Goal: Check status: Check status

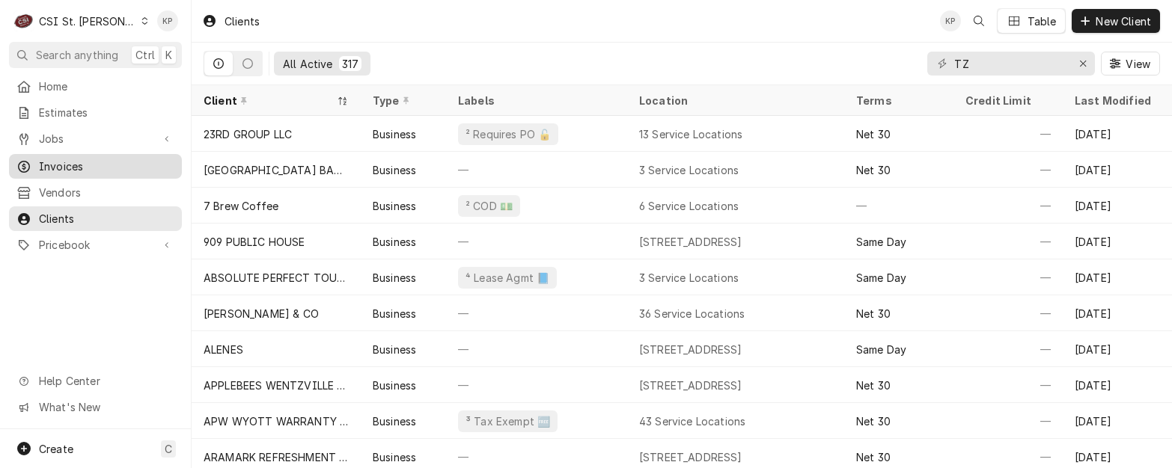
drag, startPoint x: 58, startPoint y: 163, endPoint x: 61, endPoint y: 156, distance: 7.8
click at [58, 163] on span "Invoices" at bounding box center [106, 167] width 135 height 16
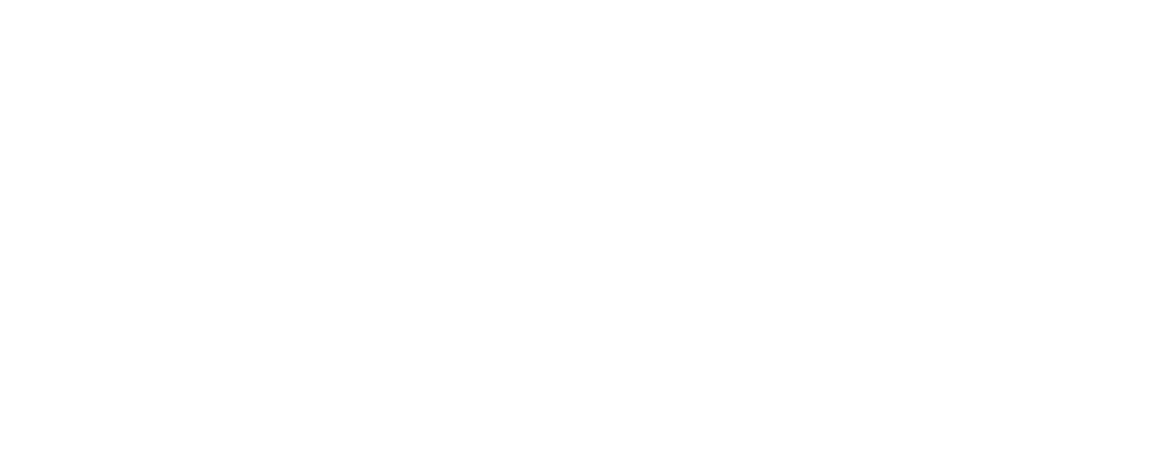
click at [111, 16] on div "Dynamic Content Wrapper" at bounding box center [586, 234] width 1172 height 468
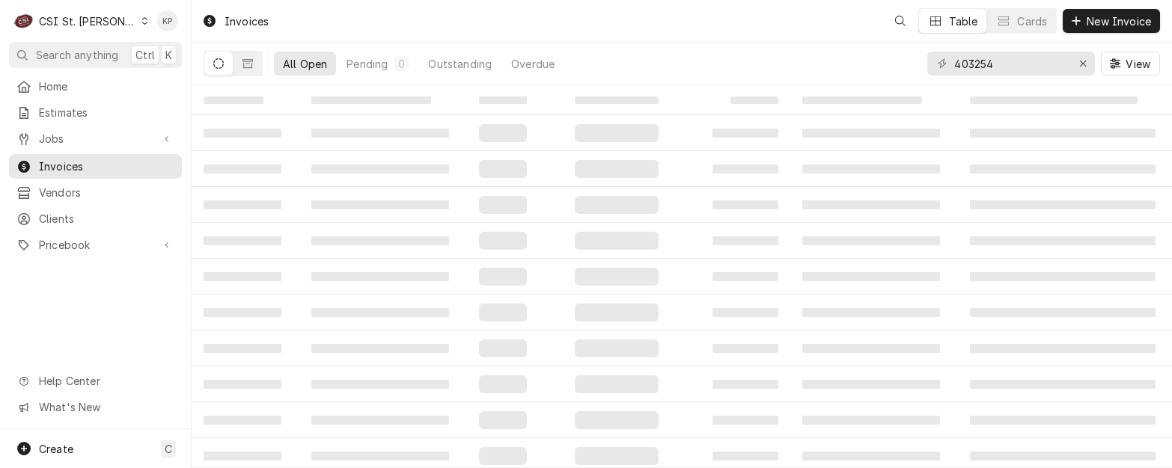
click at [141, 16] on div "Dynamic Content Wrapper" at bounding box center [145, 21] width 8 height 10
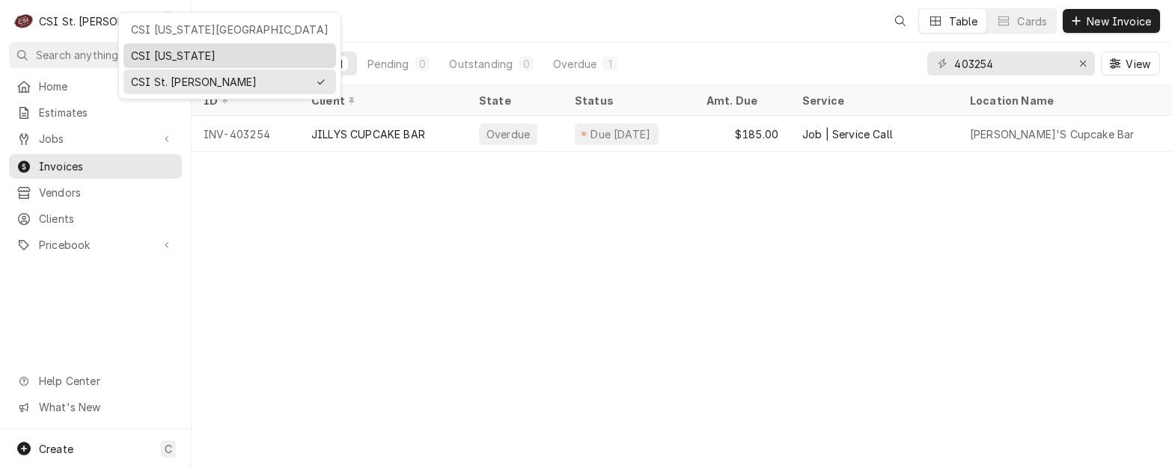
click at [144, 52] on div "CSI [US_STATE]" at bounding box center [230, 56] width 198 height 16
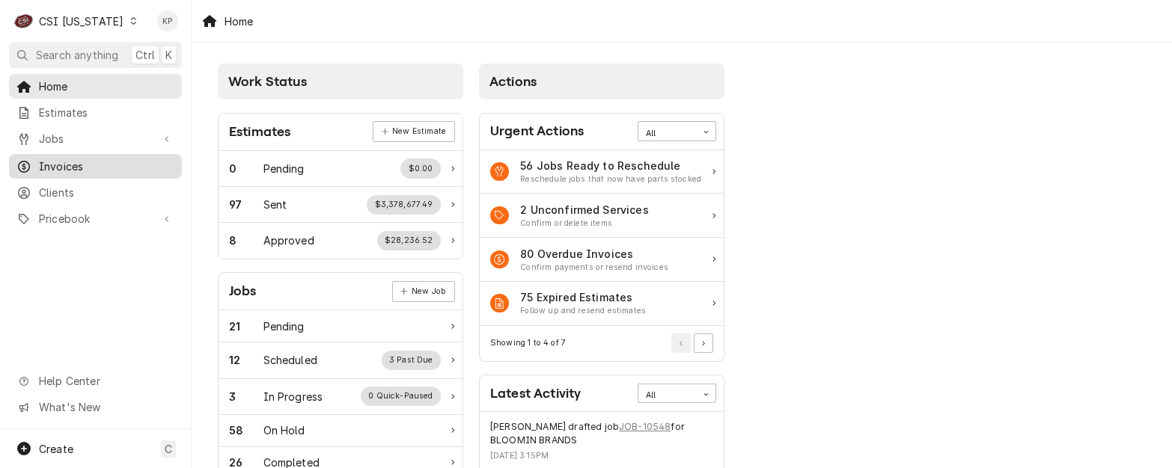
click at [66, 163] on span "Invoices" at bounding box center [106, 167] width 135 height 16
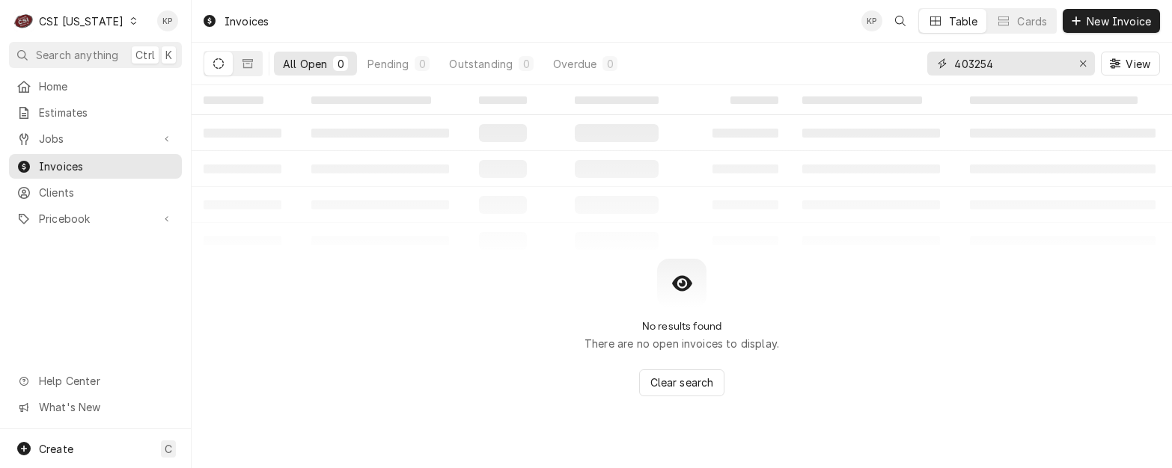
click at [1084, 60] on icon "Erase input" at bounding box center [1083, 63] width 8 height 10
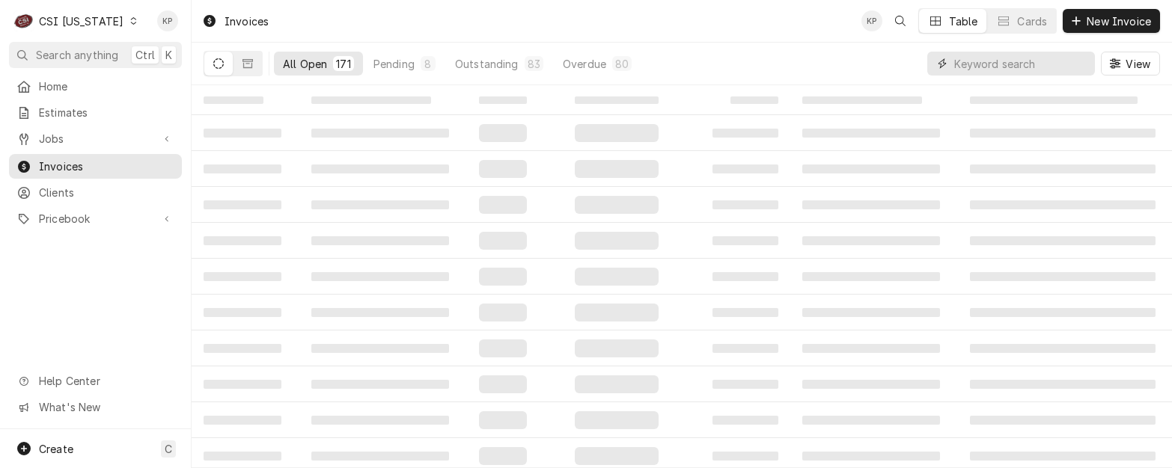
click at [1023, 62] on input "Dynamic Content Wrapper" at bounding box center [1020, 64] width 133 height 24
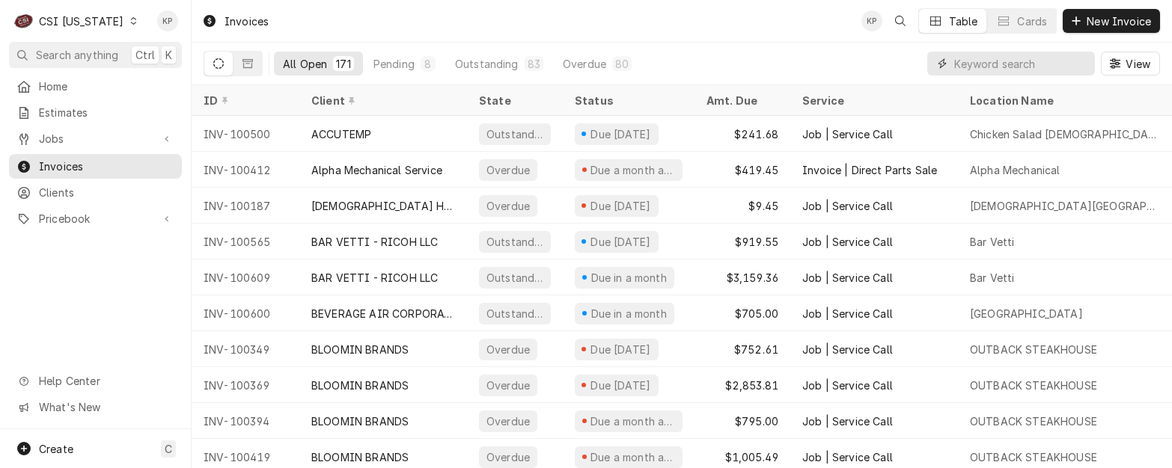
click at [955, 66] on input "Dynamic Content Wrapper" at bounding box center [1020, 64] width 133 height 24
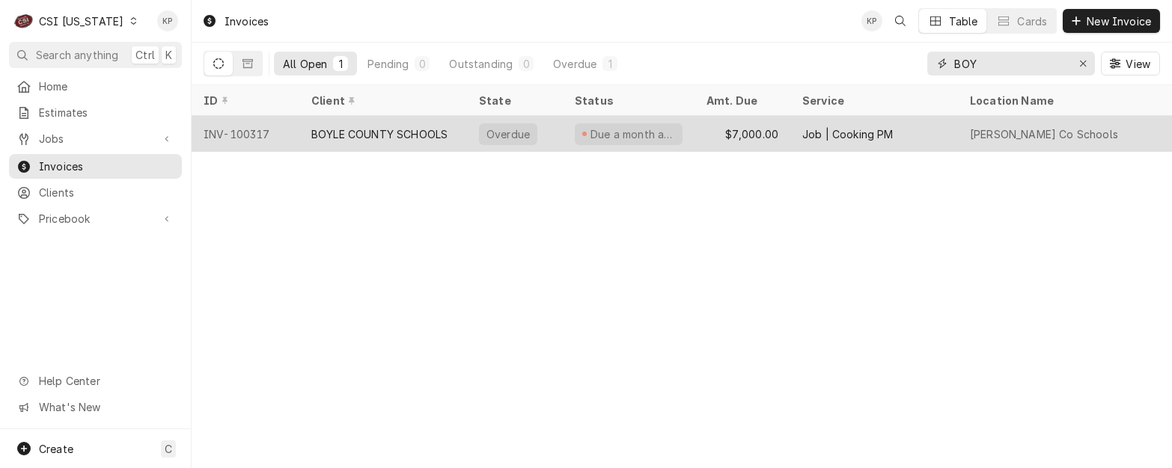
type input "BOY"
click at [376, 128] on div "BOYLE COUNTY SCHOOLS" at bounding box center [379, 134] width 136 height 16
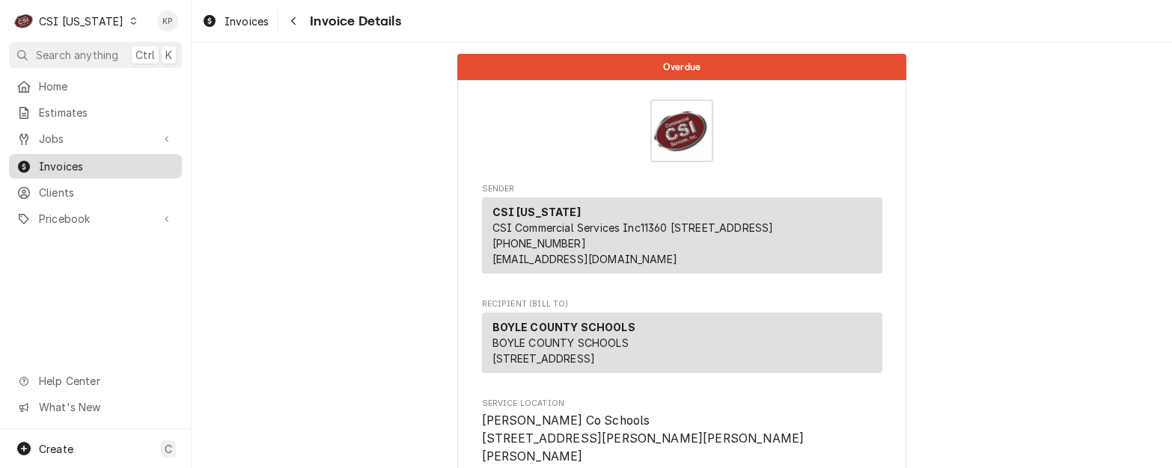
click at [43, 162] on span "Invoices" at bounding box center [106, 167] width 135 height 16
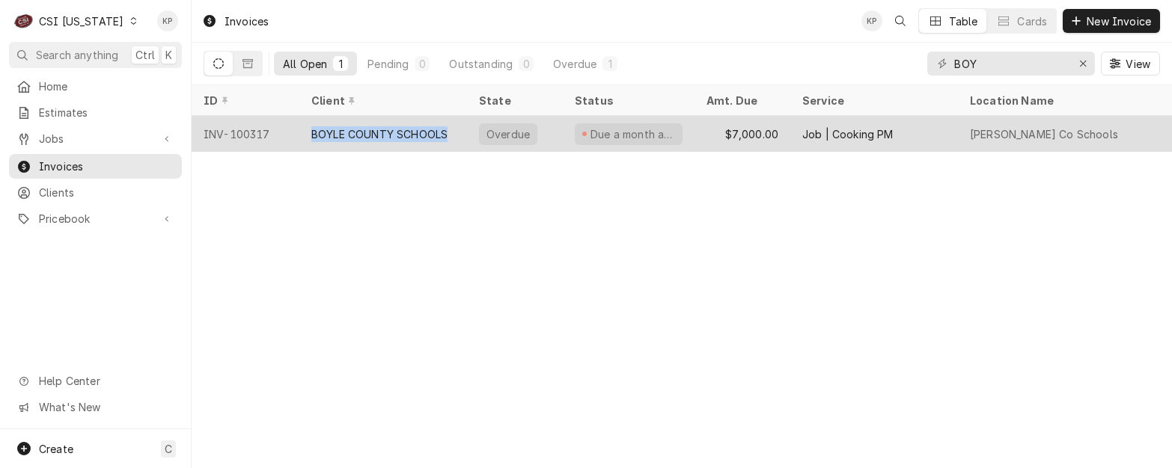
drag, startPoint x: 454, startPoint y: 129, endPoint x: 299, endPoint y: 134, distance: 154.9
click at [299, 134] on div "BOYLE COUNTY SCHOOLS" at bounding box center [383, 134] width 168 height 36
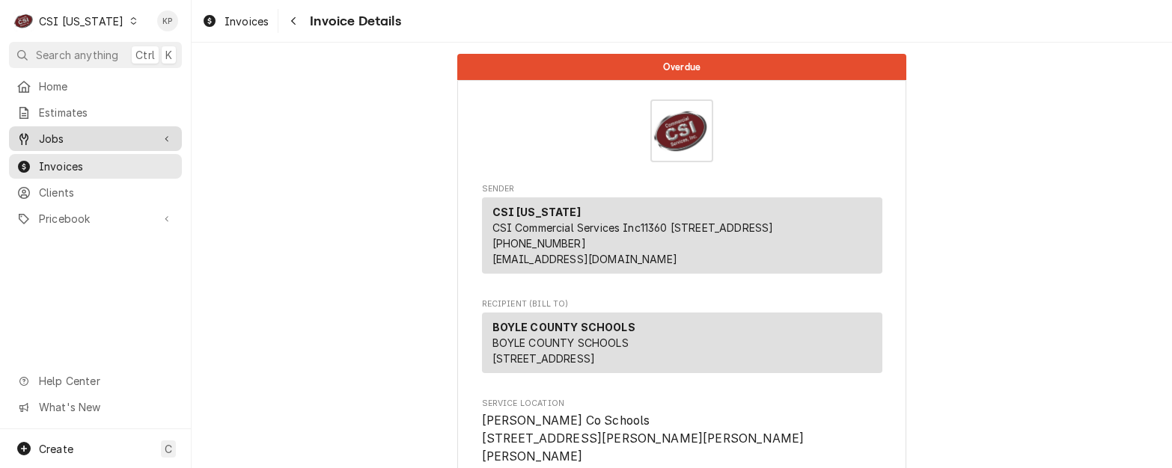
drag, startPoint x: 0, startPoint y: 0, endPoint x: 88, endPoint y: 141, distance: 166.3
click at [67, 165] on span "Invoices" at bounding box center [106, 167] width 135 height 16
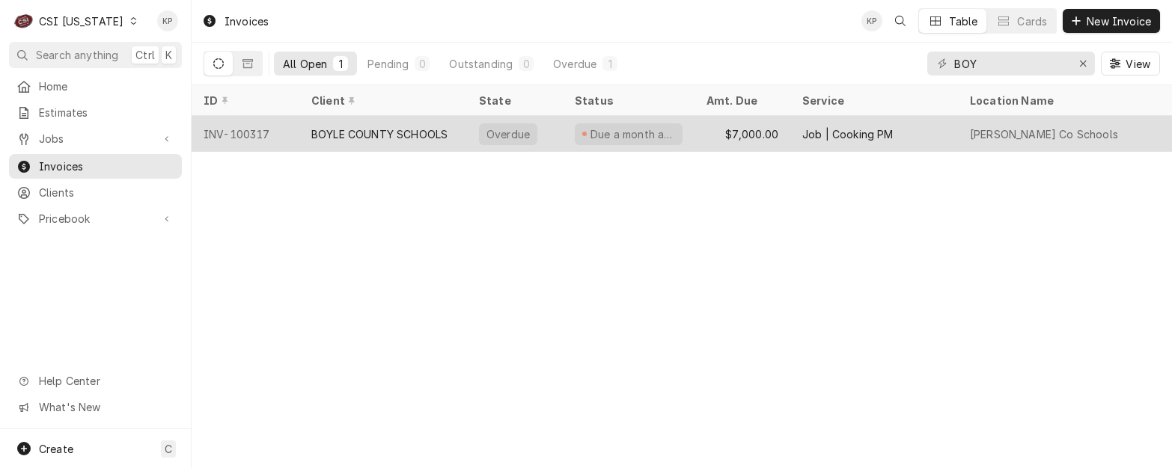
click at [233, 134] on div "INV-100317" at bounding box center [246, 134] width 108 height 36
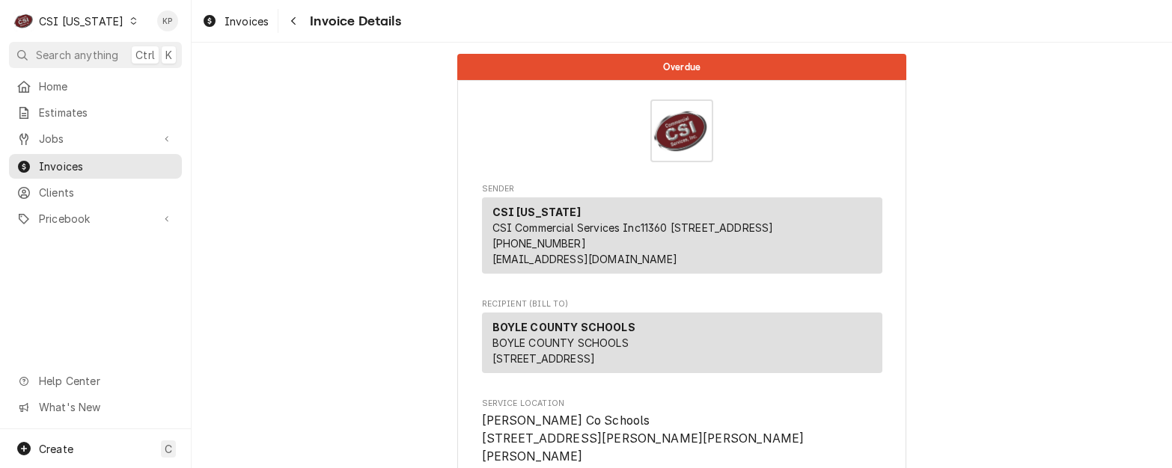
click at [644, 355] on div "BOYLE COUNTY SCHOOLS BOYLE COUNTY SCHOOLS 101 Citation Drive Suite C Danville, …" at bounding box center [682, 343] width 400 height 61
click at [569, 356] on div "BOYLE COUNTY SCHOOLS BOYLE COUNTY SCHOOLS 101 Citation Drive Suite C Danville, …" at bounding box center [682, 343] width 400 height 61
click at [622, 357] on span "BOYLE COUNTY SCHOOLS 101 Citation Drive Suite C Danville, KY 40422" at bounding box center [560, 351] width 136 height 28
click at [631, 361] on div "BOYLE COUNTY SCHOOLS BOYLE COUNTY SCHOOLS 101 Citation Drive Suite C Danville, …" at bounding box center [682, 343] width 400 height 61
drag, startPoint x: 631, startPoint y: 361, endPoint x: 503, endPoint y: 360, distance: 127.9
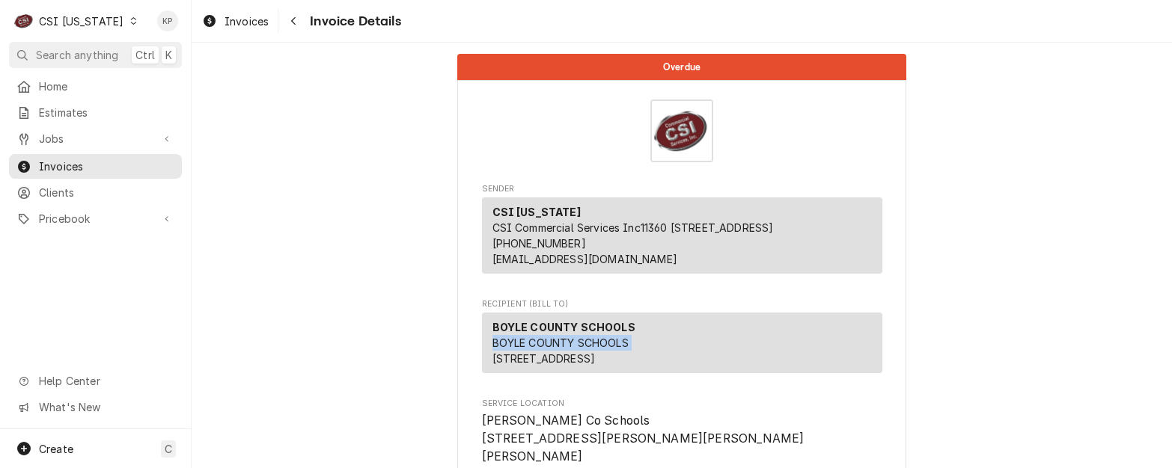
click at [503, 360] on div "BOYLE COUNTY SCHOOLS BOYLE COUNTY SCHOOLS 101 Citation Drive Suite C Danville, …" at bounding box center [682, 343] width 400 height 61
copy span "BOYLE COUNTY SCHOOLS"
click at [55, 186] on span "Clients" at bounding box center [106, 193] width 135 height 16
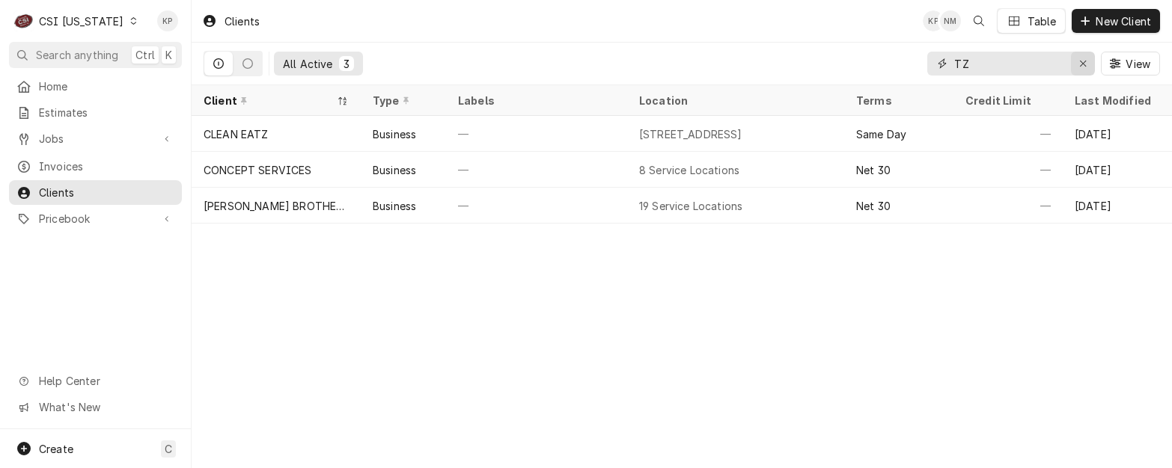
click at [1081, 66] on icon "Erase input" at bounding box center [1083, 63] width 8 height 10
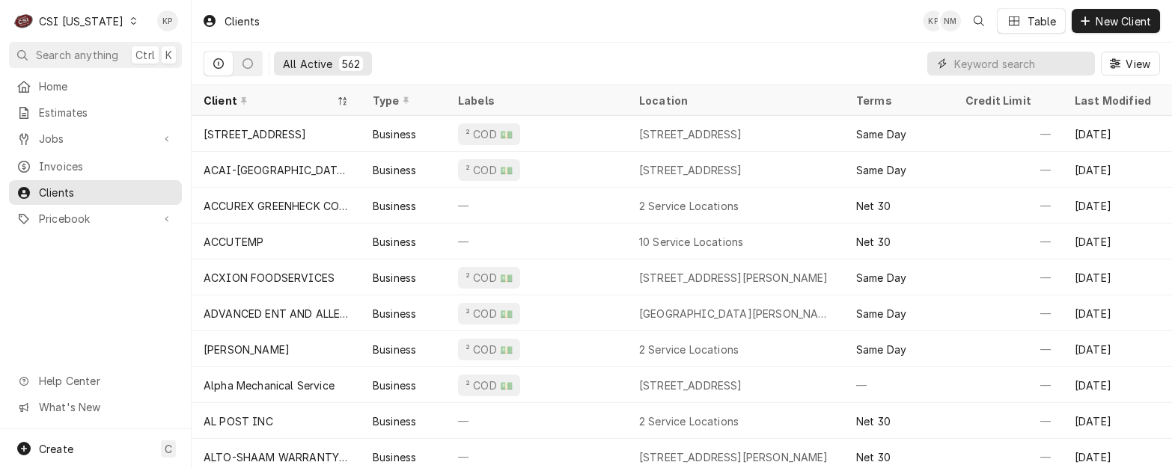
paste input "BOYLE COUNTY SCHOOLS"
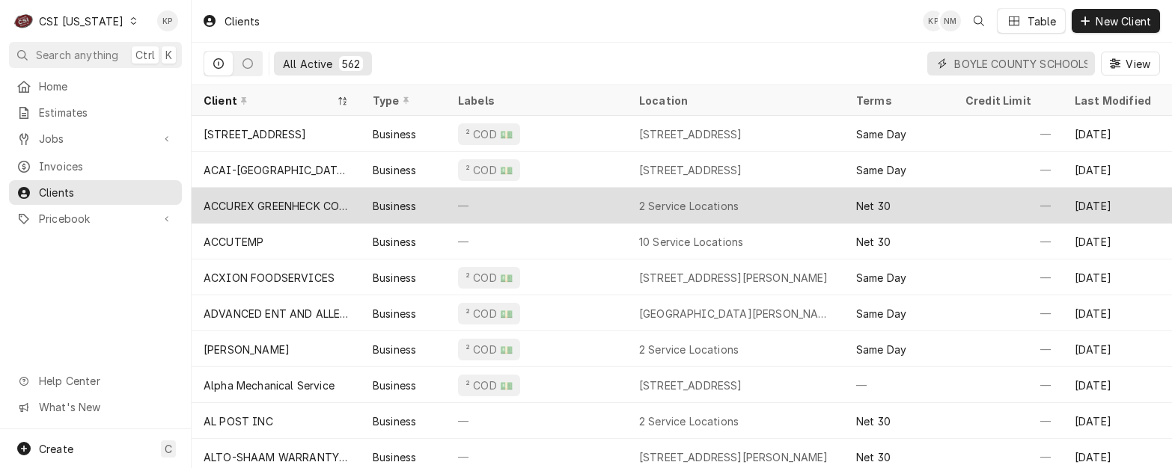
scroll to position [0, 26]
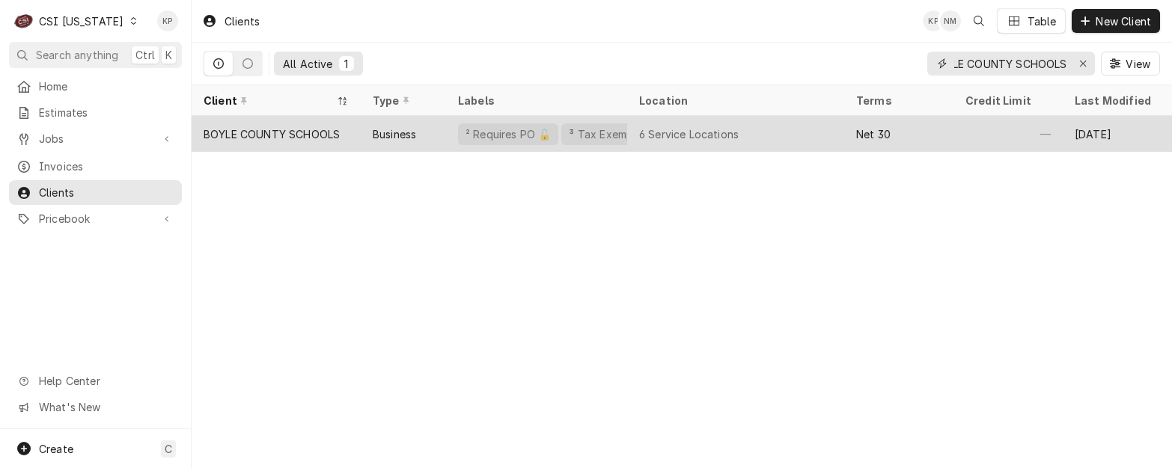
type input "BOYLE COUNTY SCHOOLS"
click at [326, 130] on div "BOYLE COUNTY SCHOOLS" at bounding box center [271, 134] width 136 height 16
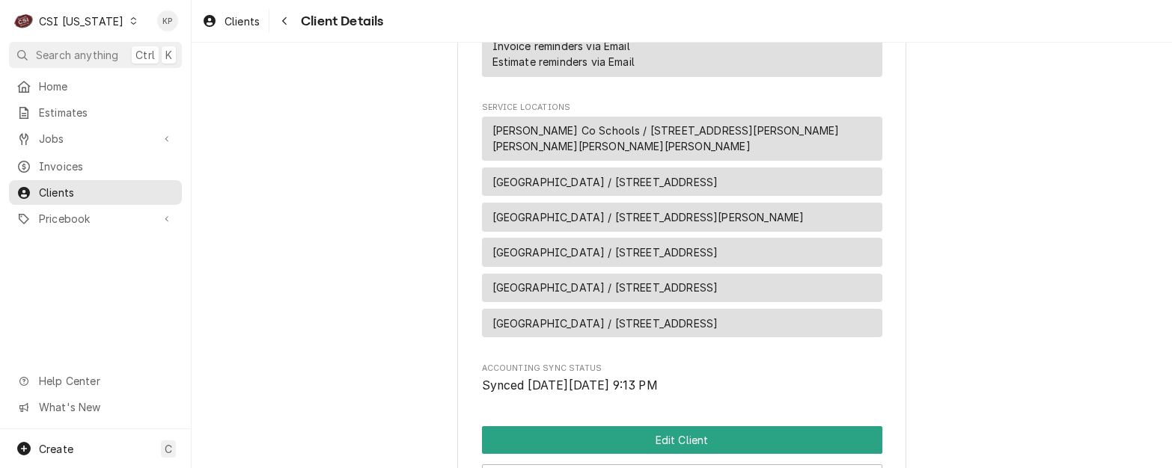
scroll to position [898, 0]
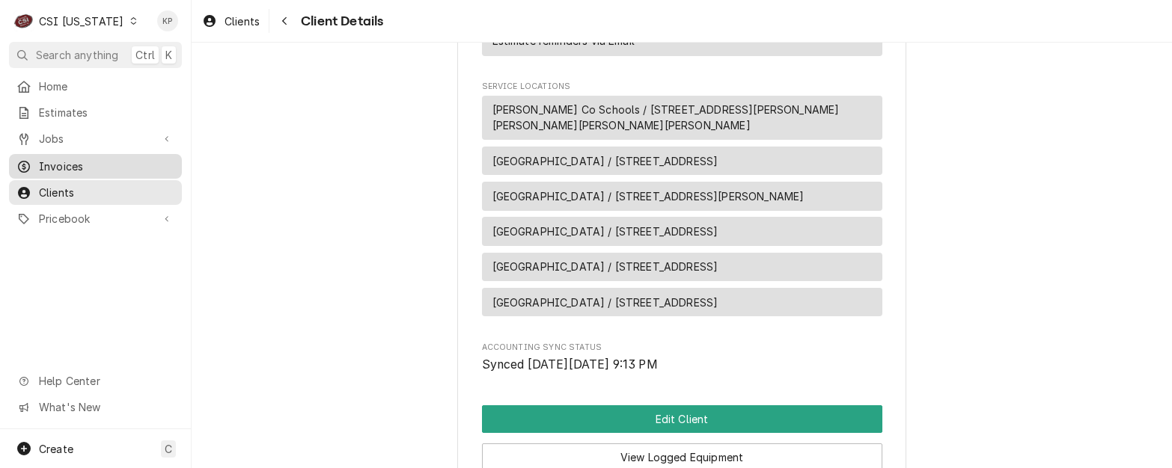
click at [85, 170] on div "Invoices" at bounding box center [95, 166] width 167 height 19
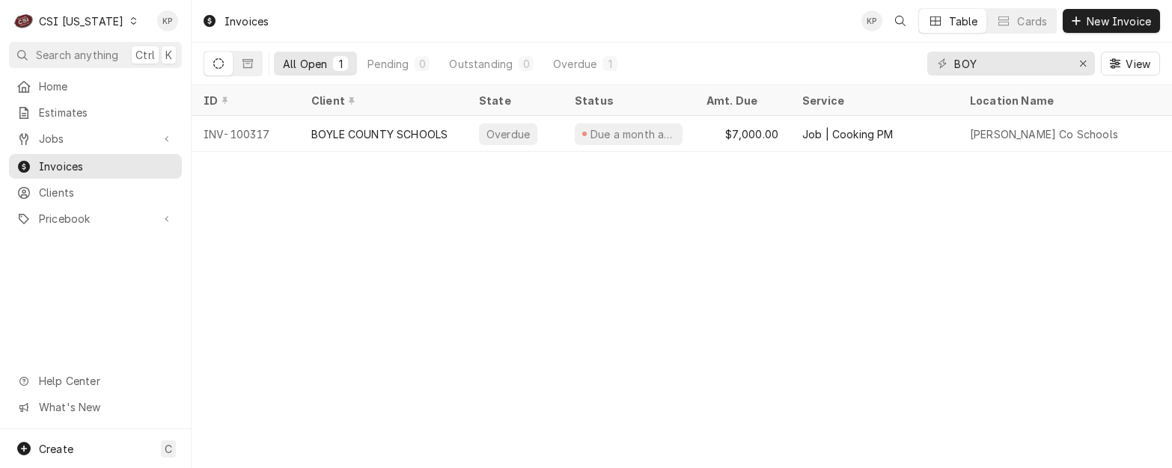
click at [115, 15] on div "C CSI Kentucky" at bounding box center [76, 21] width 134 height 30
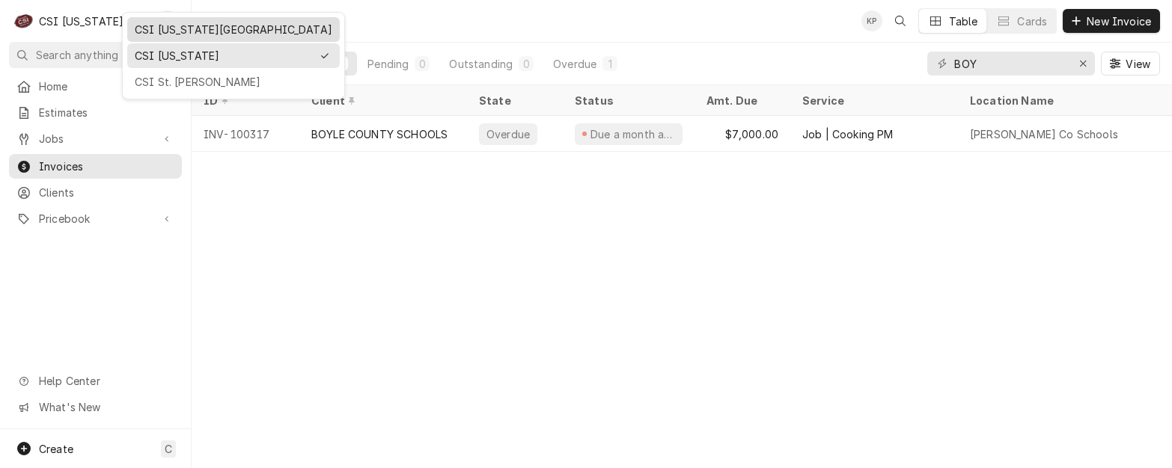
click at [160, 28] on div "CSI [US_STATE][GEOGRAPHIC_DATA]" at bounding box center [234, 30] width 198 height 16
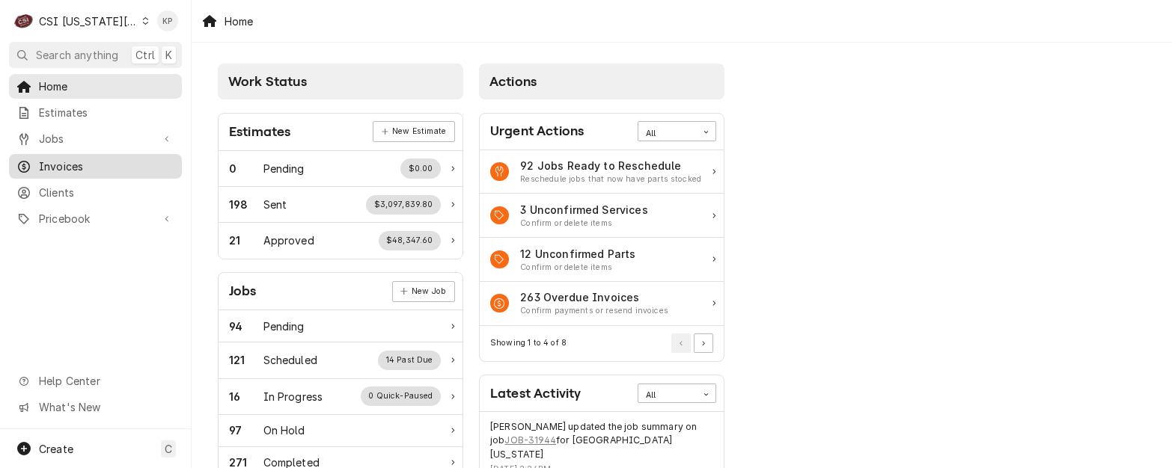
click at [49, 161] on span "Invoices" at bounding box center [106, 167] width 135 height 16
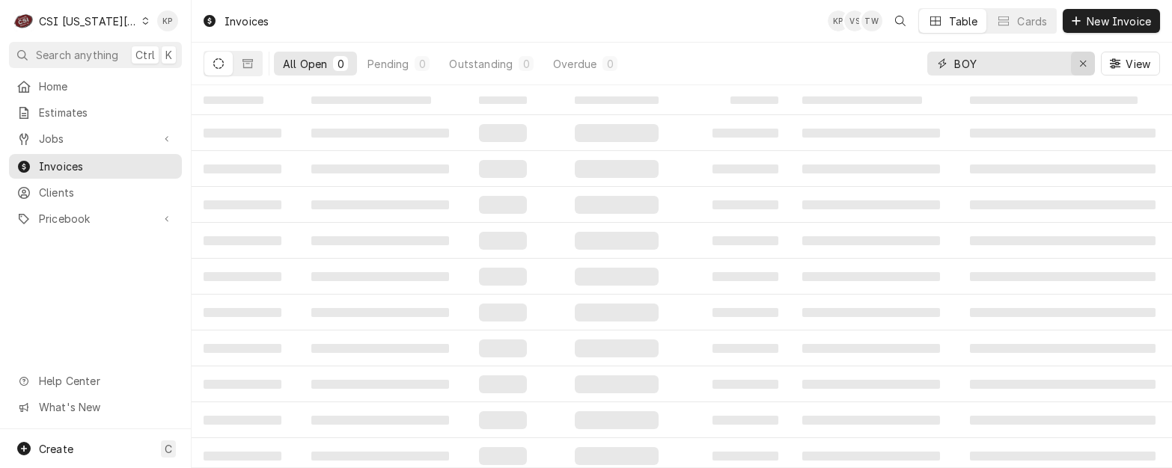
click at [1085, 58] on icon "Erase input" at bounding box center [1083, 63] width 8 height 10
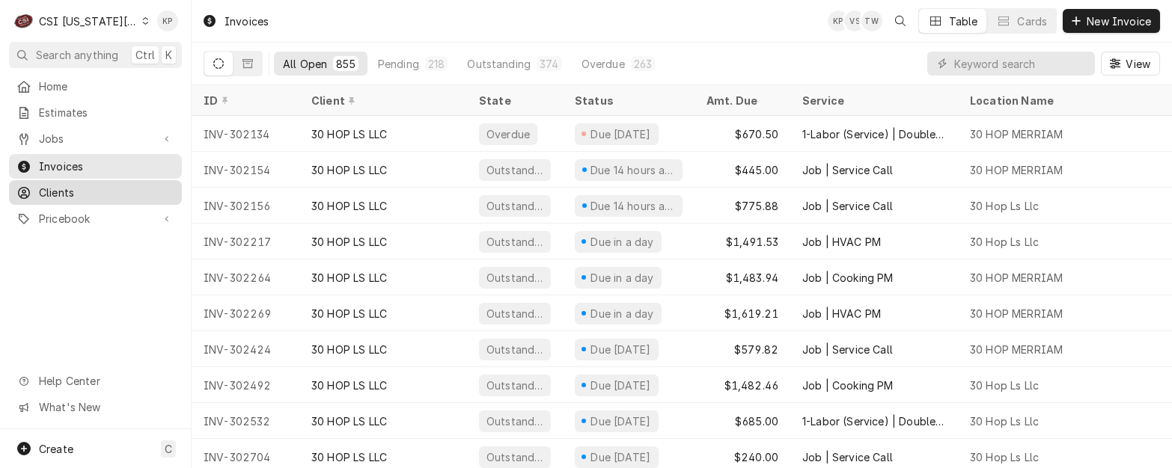
click at [61, 188] on span "Clients" at bounding box center [106, 193] width 135 height 16
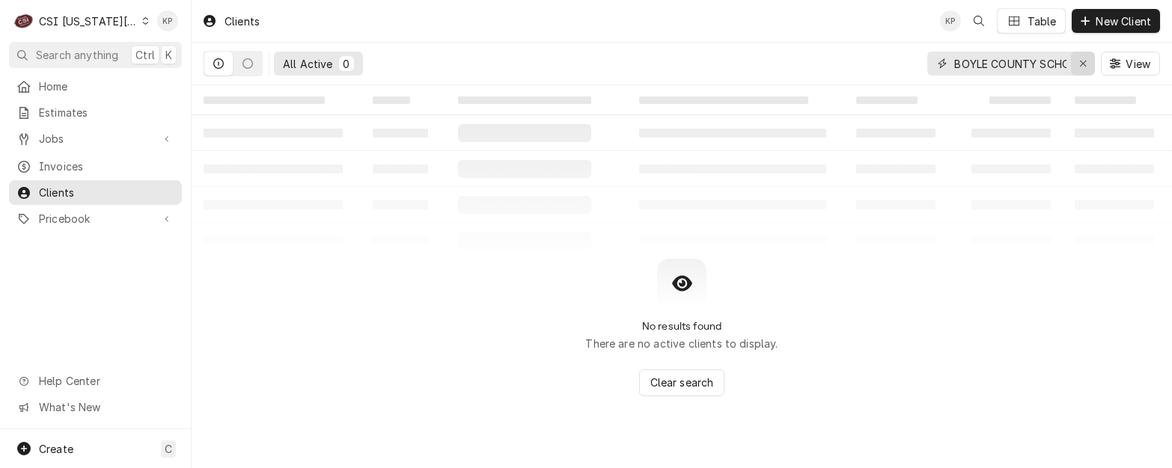
click at [1086, 64] on icon "Erase input" at bounding box center [1083, 63] width 8 height 10
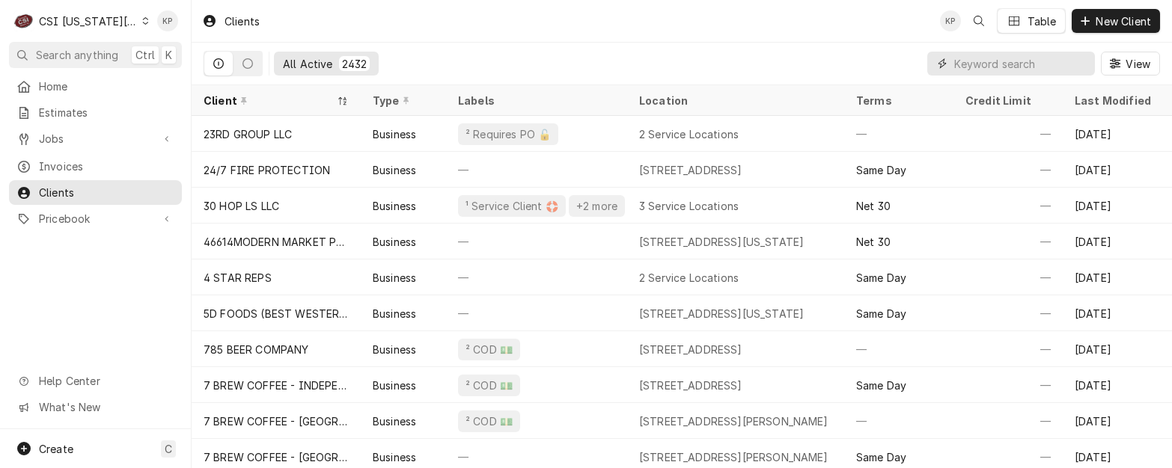
click at [1003, 70] on input "Dynamic Content Wrapper" at bounding box center [1020, 64] width 133 height 24
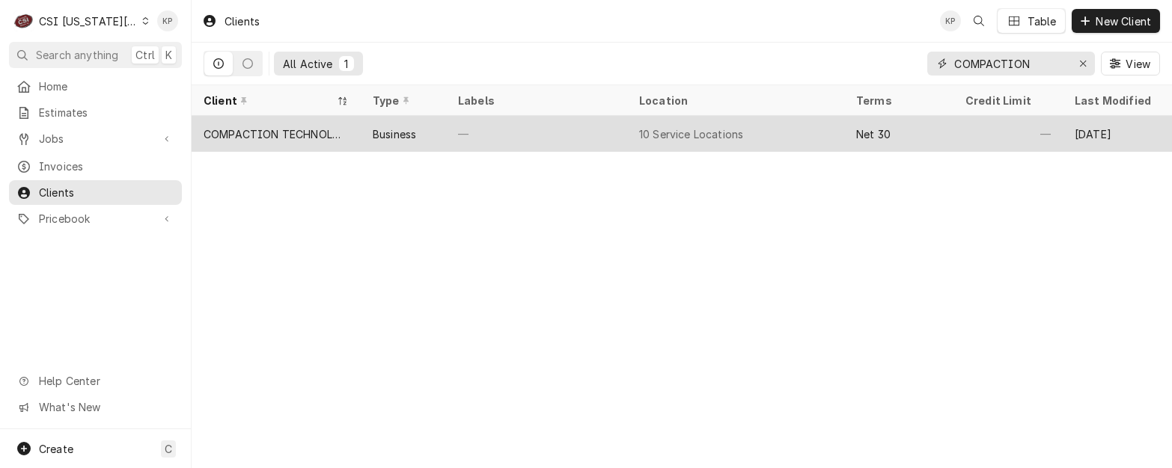
type input "COMPACTION"
click at [303, 132] on div "COMPACTION TECHNOLOGIES" at bounding box center [275, 134] width 145 height 16
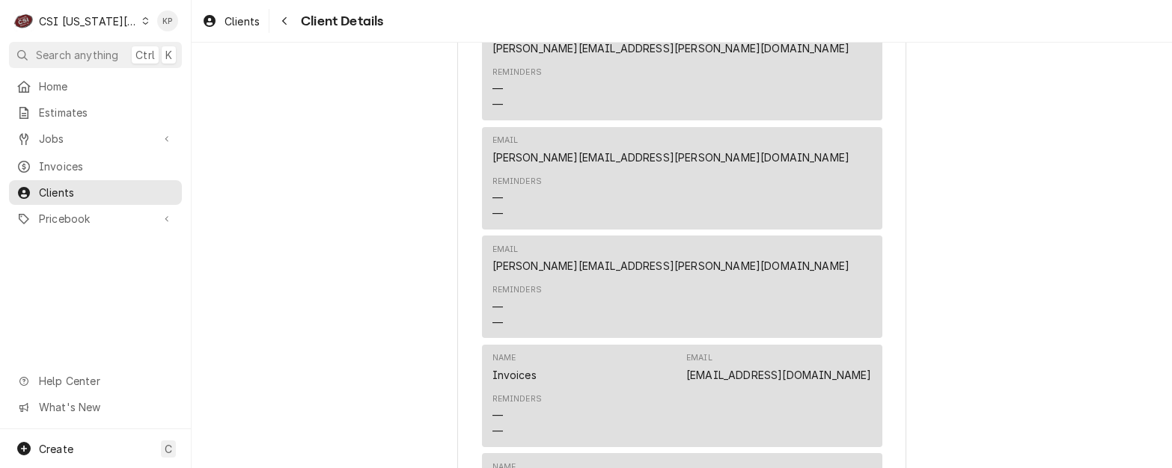
scroll to position [598, 0]
click at [926, 350] on div "COMPACTION TECHNOLOGIES Client Type Business Industry Type Commercial Billing A…" at bounding box center [682, 386] width 980 height 1885
click at [792, 364] on div "AP@compactiontechnologies.com" at bounding box center [778, 372] width 185 height 16
drag, startPoint x: 685, startPoint y: 334, endPoint x: 863, endPoint y: 336, distance: 178.1
click at [863, 344] on div "Name Invoices Email AP@compactiontechnologies.com" at bounding box center [681, 364] width 379 height 40
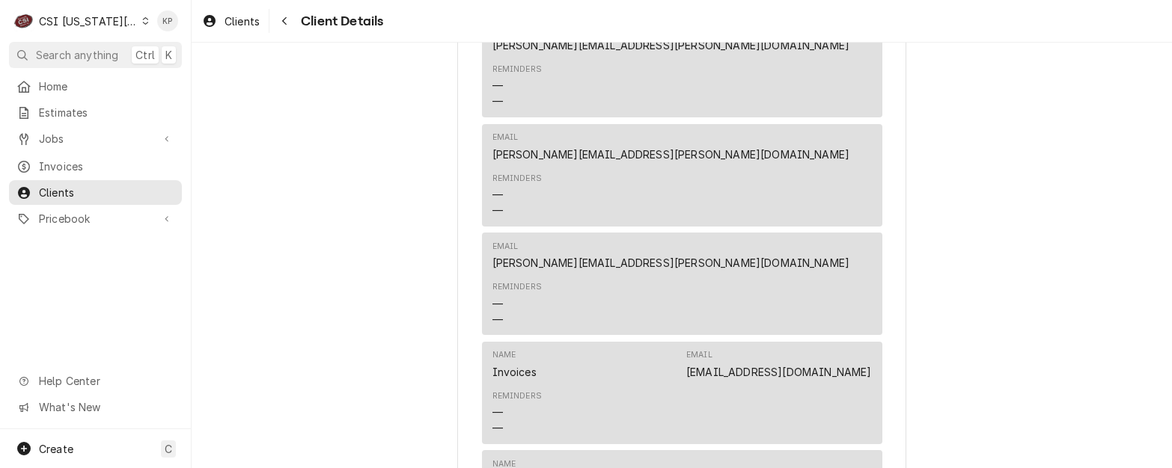
drag, startPoint x: 863, startPoint y: 336, endPoint x: 842, endPoint y: 334, distance: 21.0
copy link "AP@compactiontechnologies.com"
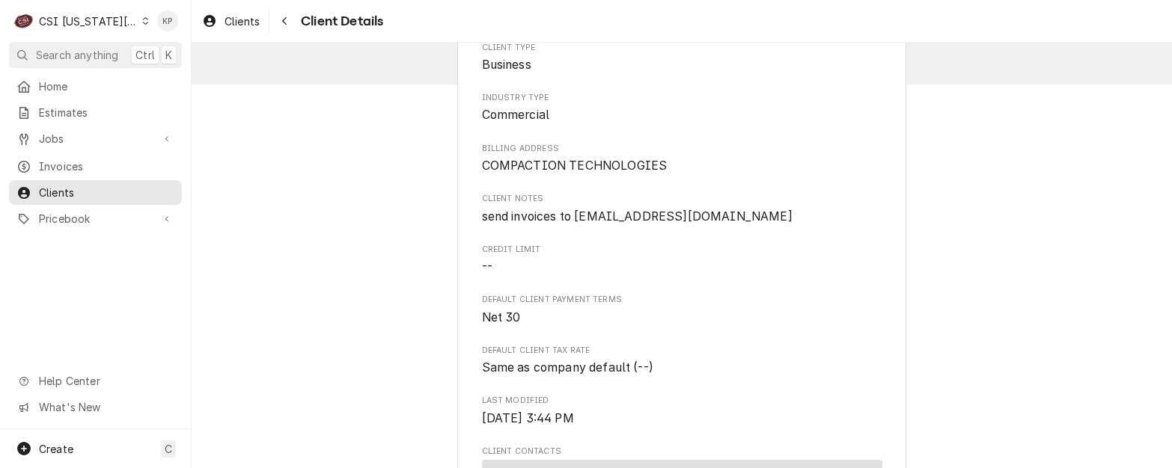
scroll to position [0, 0]
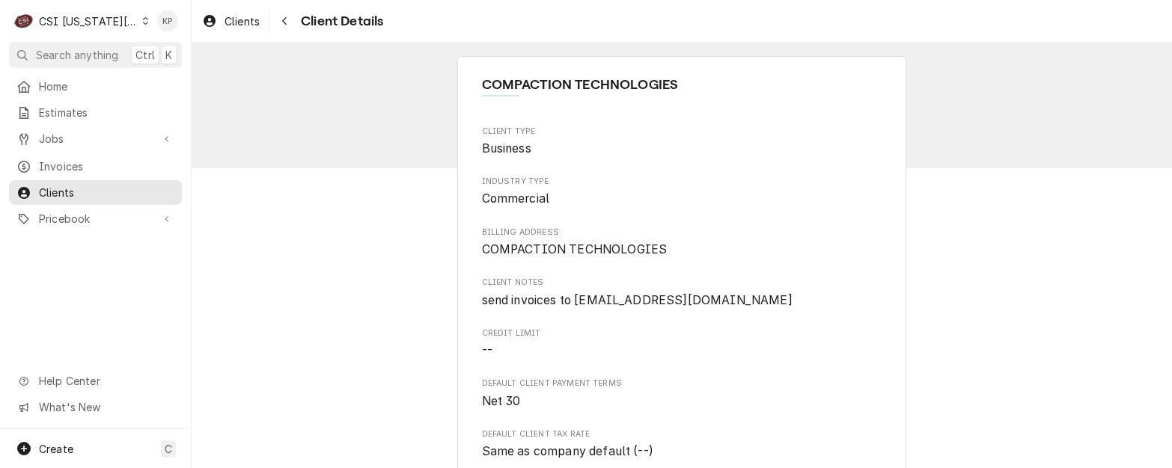
click at [476, 15] on div "Clients Client Details" at bounding box center [682, 21] width 980 height 42
click at [73, 165] on span "Invoices" at bounding box center [106, 167] width 135 height 16
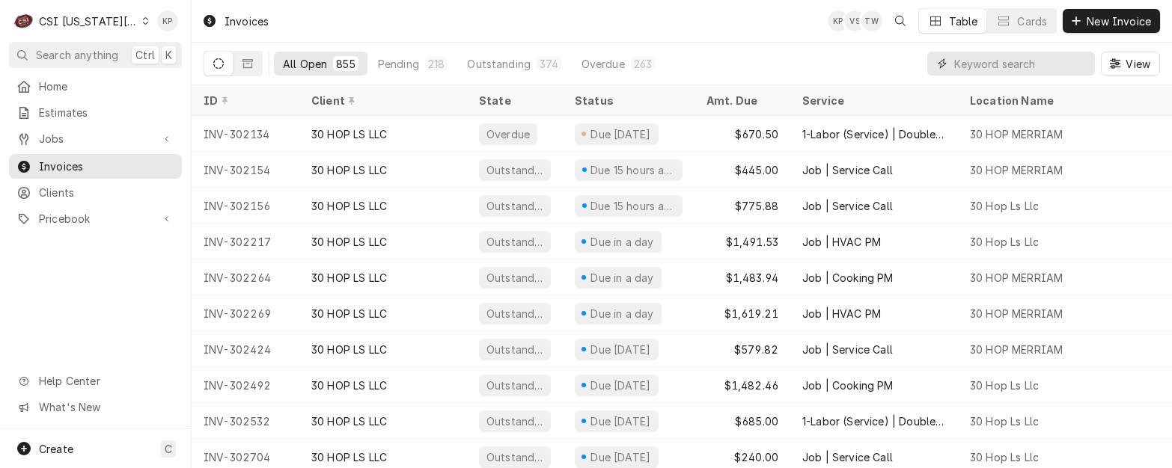
click at [1009, 64] on input "Dynamic Content Wrapper" at bounding box center [1020, 64] width 133 height 24
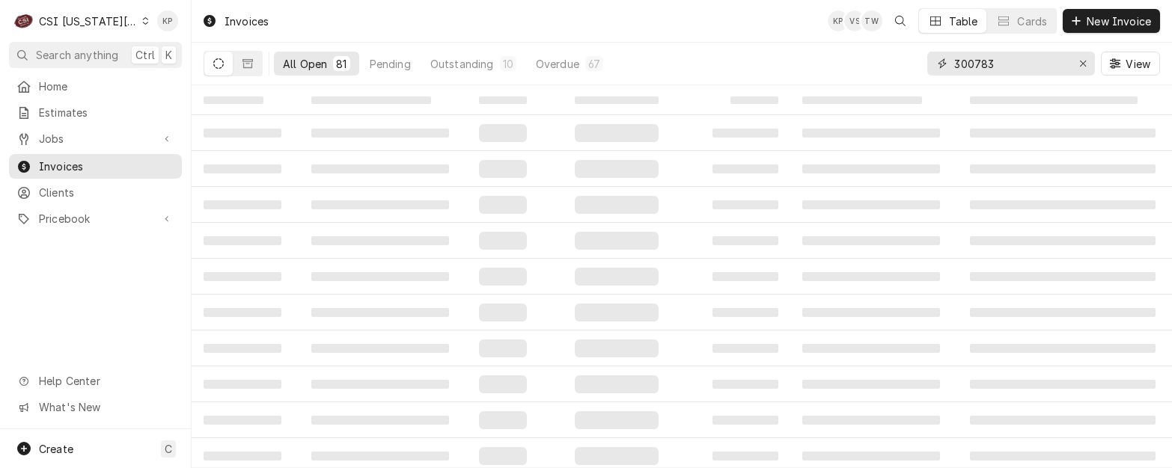
type input "300783"
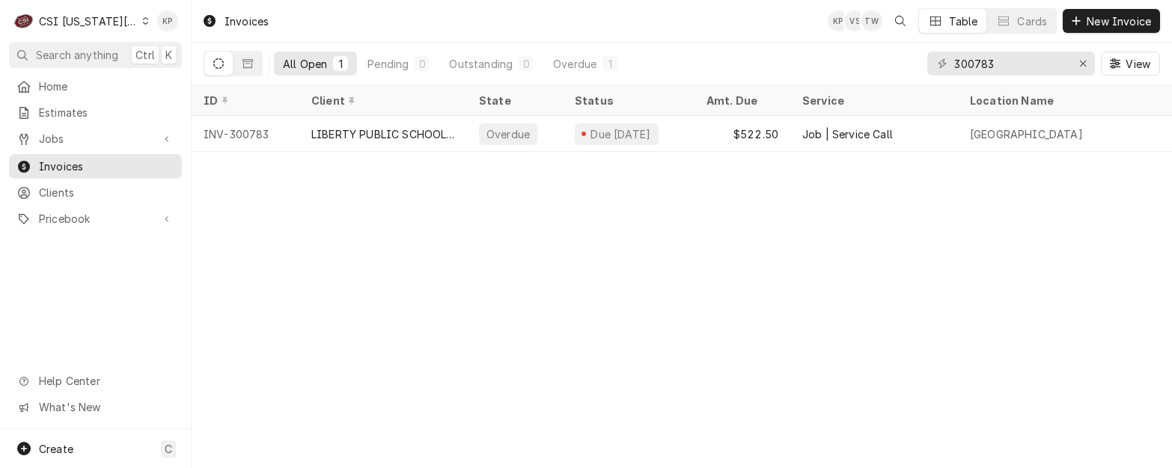
click at [142, 25] on div "Dynamic Content Wrapper" at bounding box center [145, 21] width 7 height 10
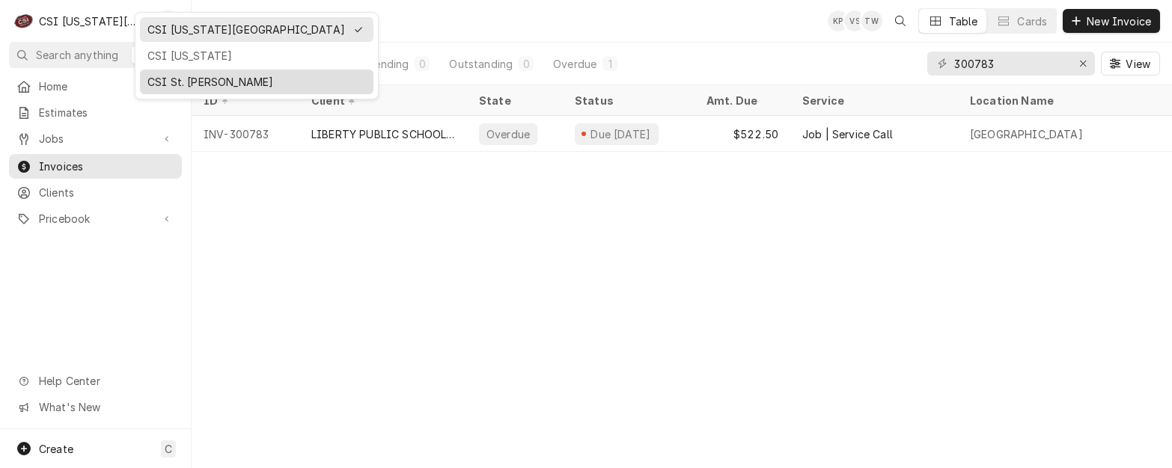
click at [166, 79] on div "CSI St. [PERSON_NAME]" at bounding box center [256, 82] width 218 height 16
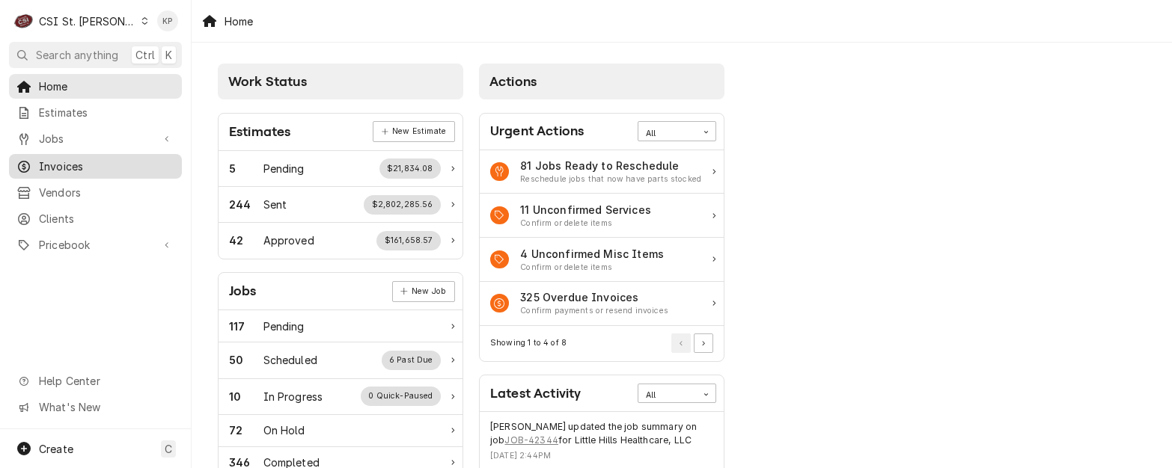
click at [63, 160] on span "Invoices" at bounding box center [106, 167] width 135 height 16
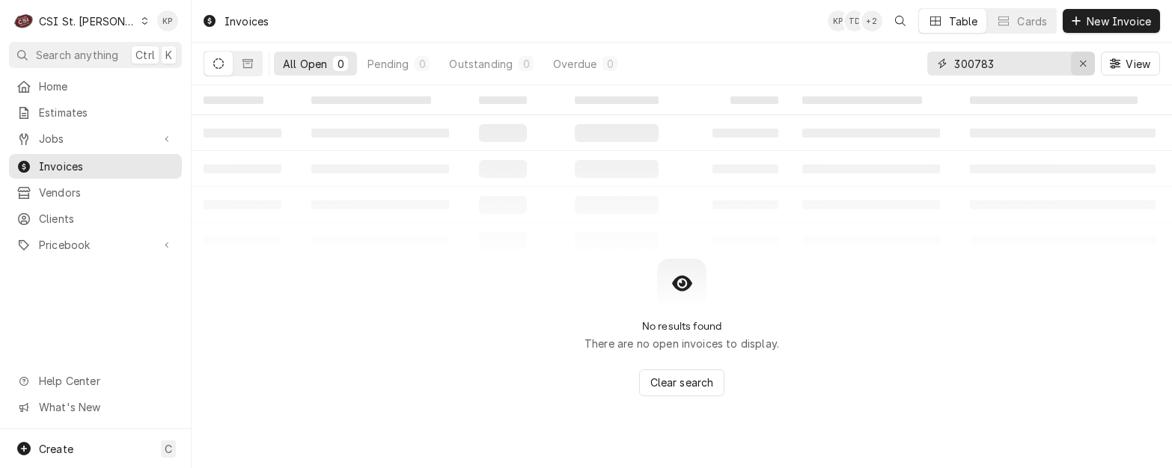
click at [1080, 67] on icon "Erase input" at bounding box center [1083, 63] width 8 height 10
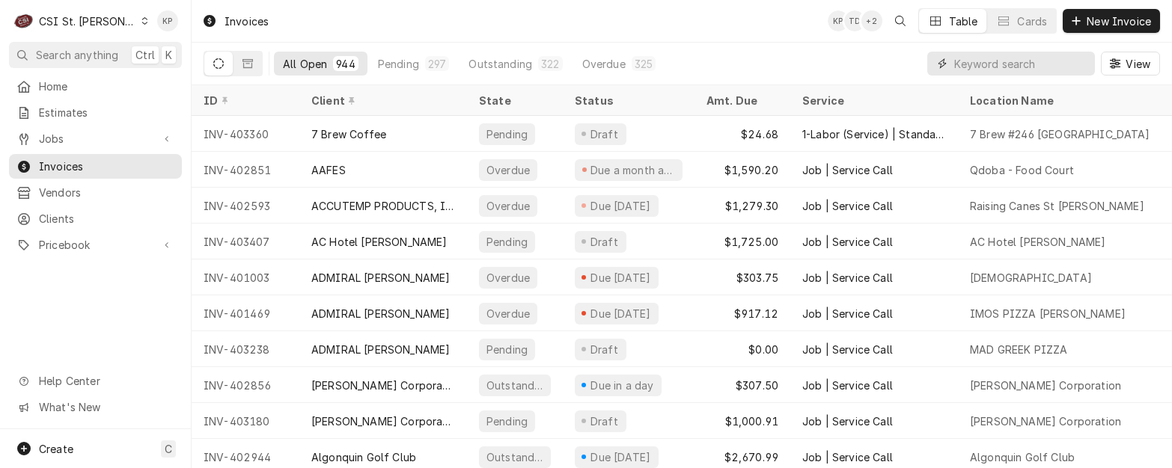
click at [963, 70] on input "Dynamic Content Wrapper" at bounding box center [1020, 64] width 133 height 24
click at [999, 60] on input "Dynamic Content Wrapper" at bounding box center [1020, 64] width 133 height 24
type input "403045"
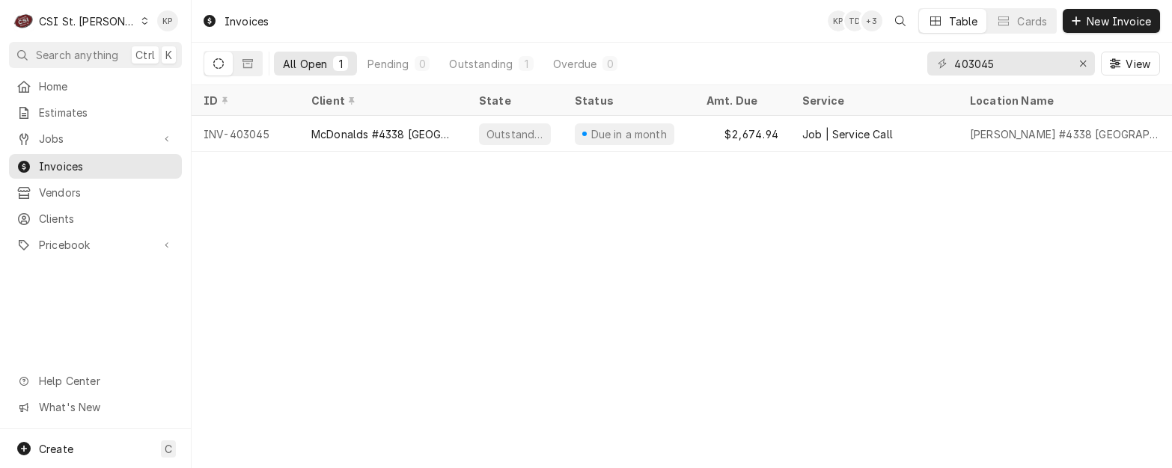
click at [654, 18] on div "Invoices KP TD + 3 Table Cards New Invoice" at bounding box center [682, 21] width 980 height 42
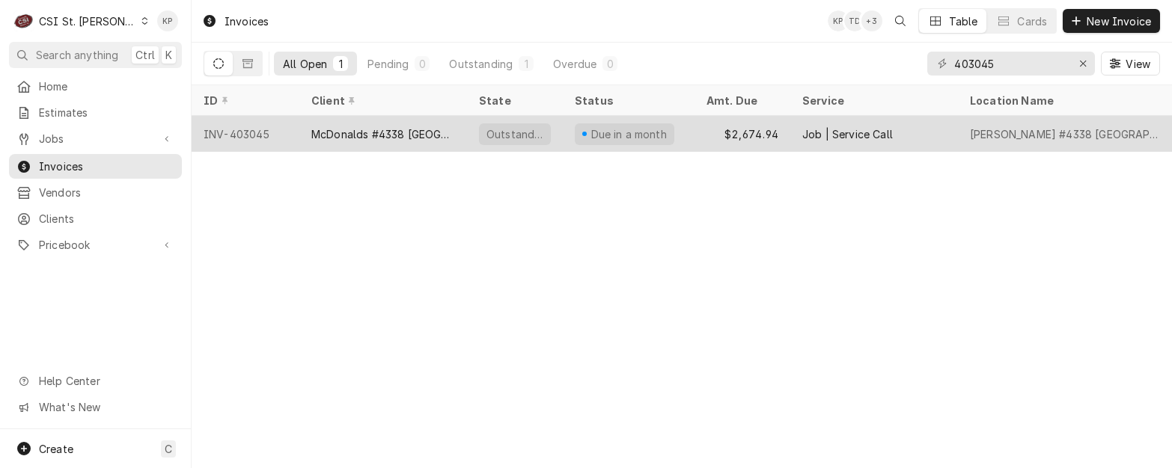
click at [281, 116] on div "INV-403045" at bounding box center [246, 134] width 108 height 36
